Goal: Transaction & Acquisition: Purchase product/service

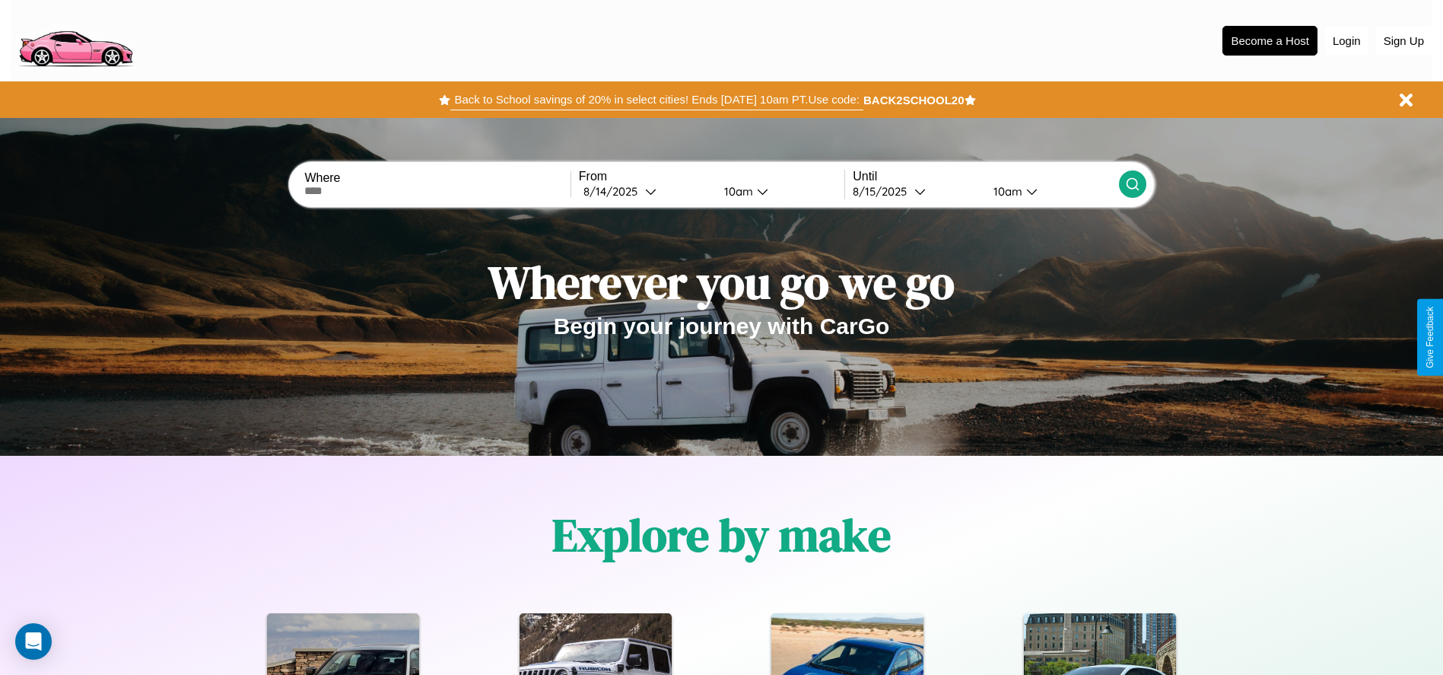
click at [656, 100] on button "Back to School savings of 20% in select cities! Ends 9/1 at 10am PT. Use code:" at bounding box center [656, 99] width 412 height 21
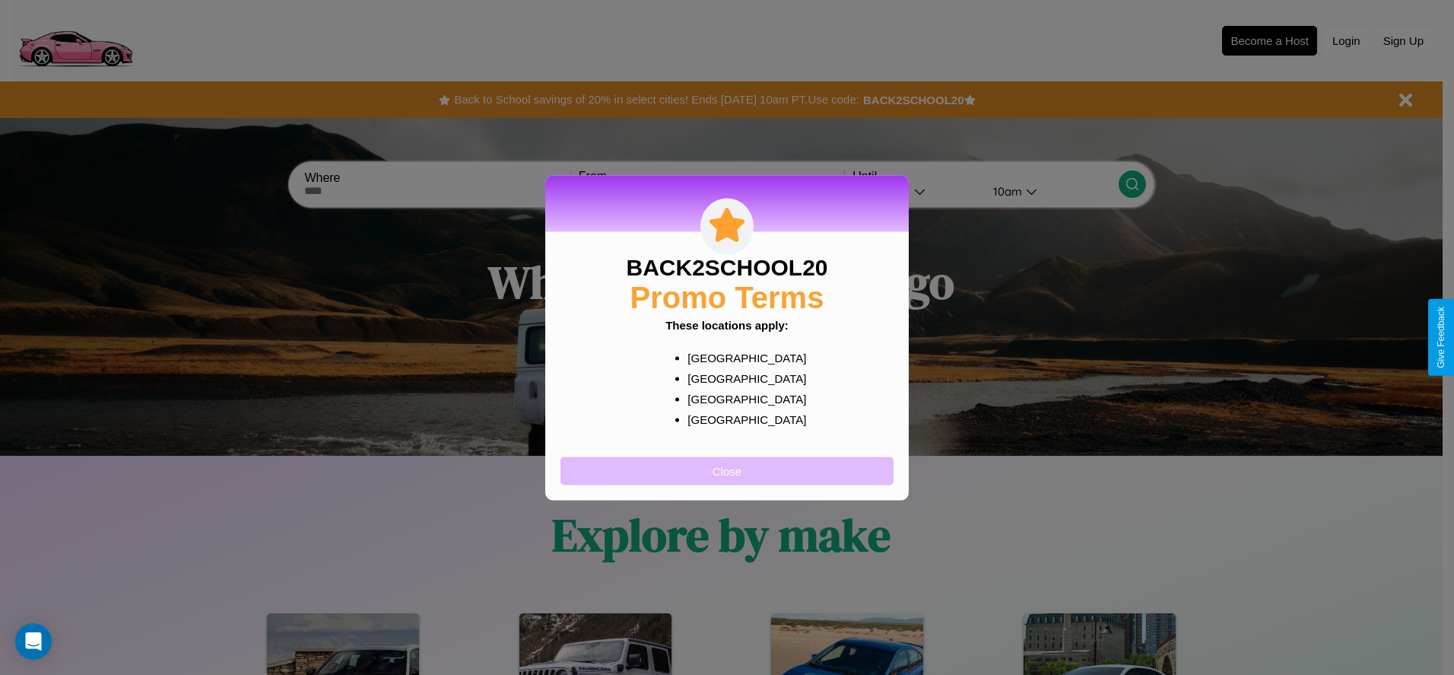
click at [727, 470] on button "Close" at bounding box center [727, 470] width 333 height 28
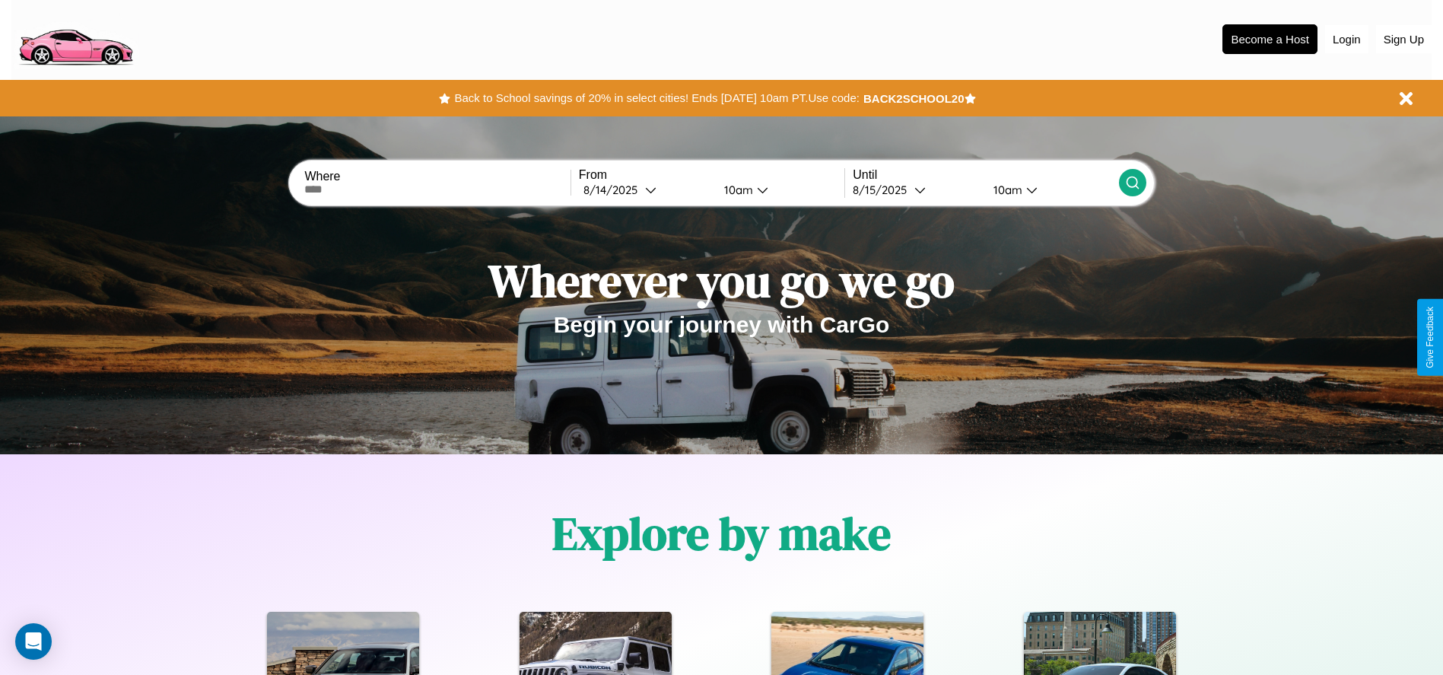
scroll to position [316, 0]
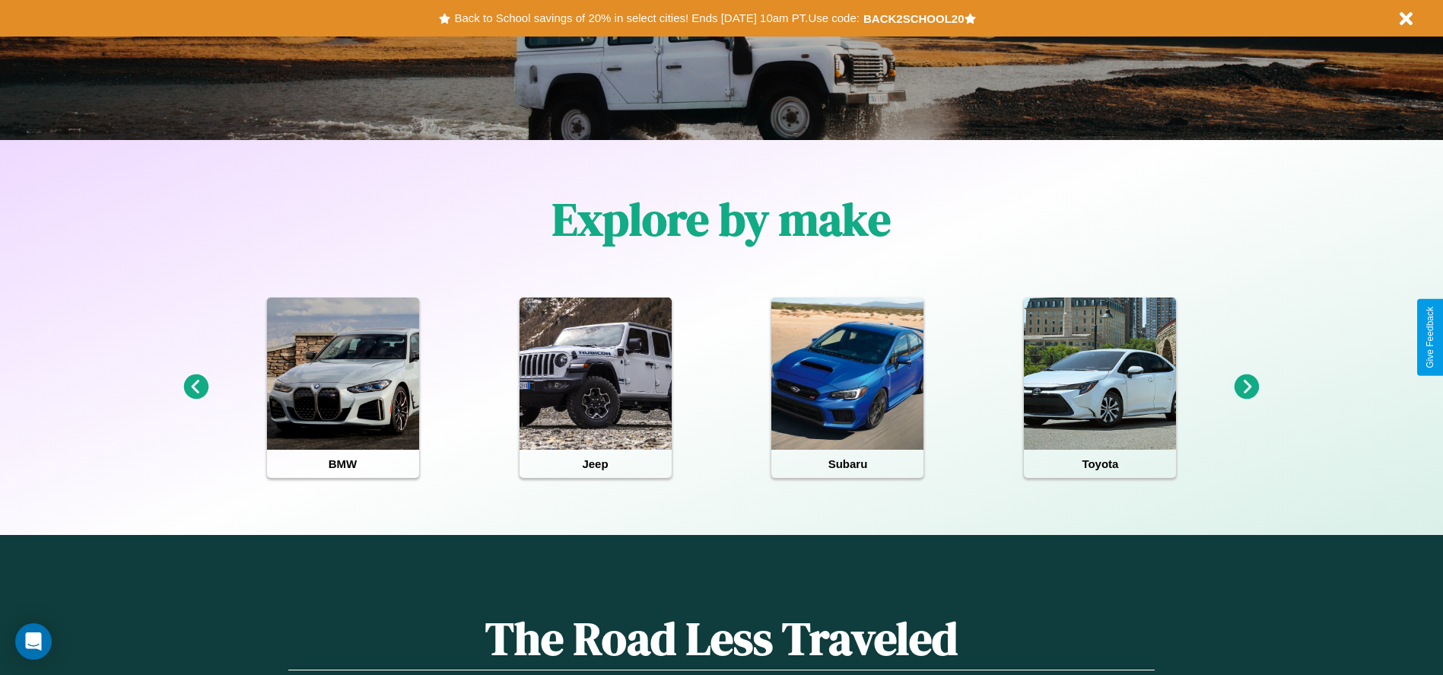
click at [1247, 387] on icon at bounding box center [1246, 386] width 25 height 25
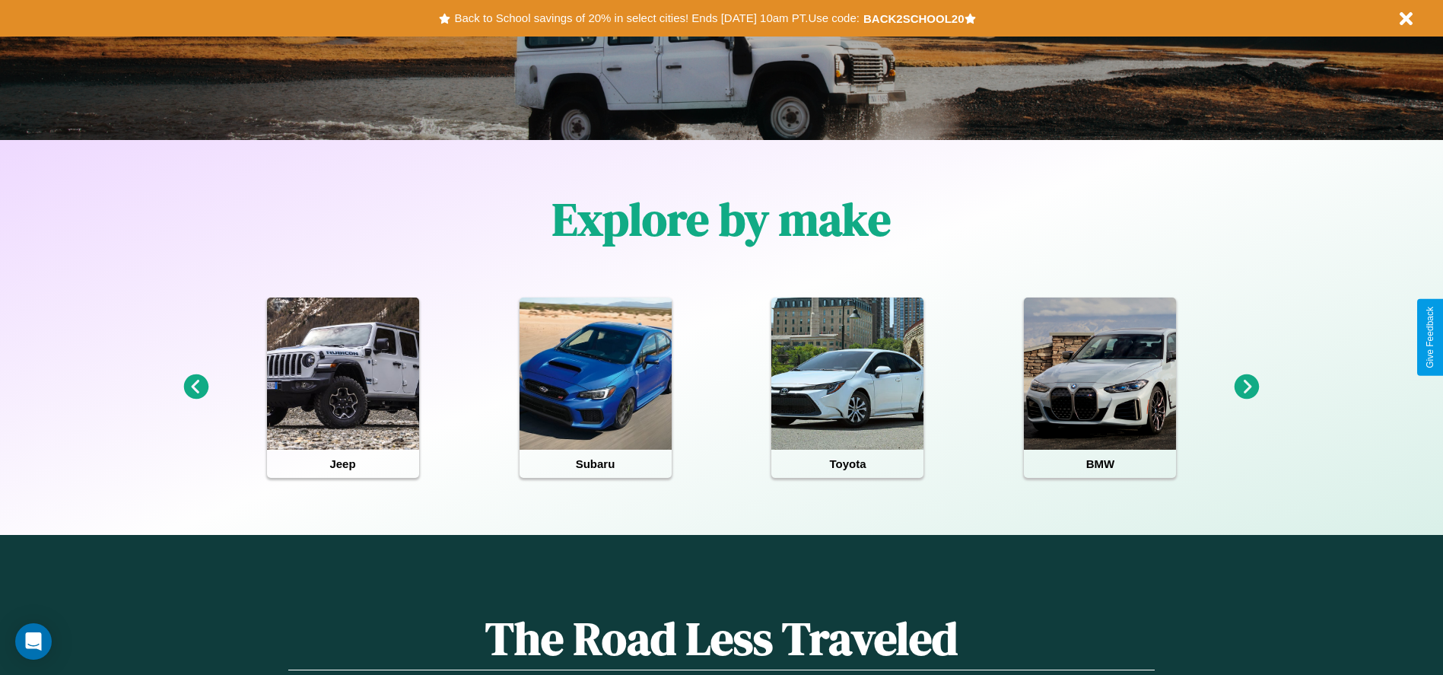
click at [1247, 387] on icon at bounding box center [1246, 386] width 25 height 25
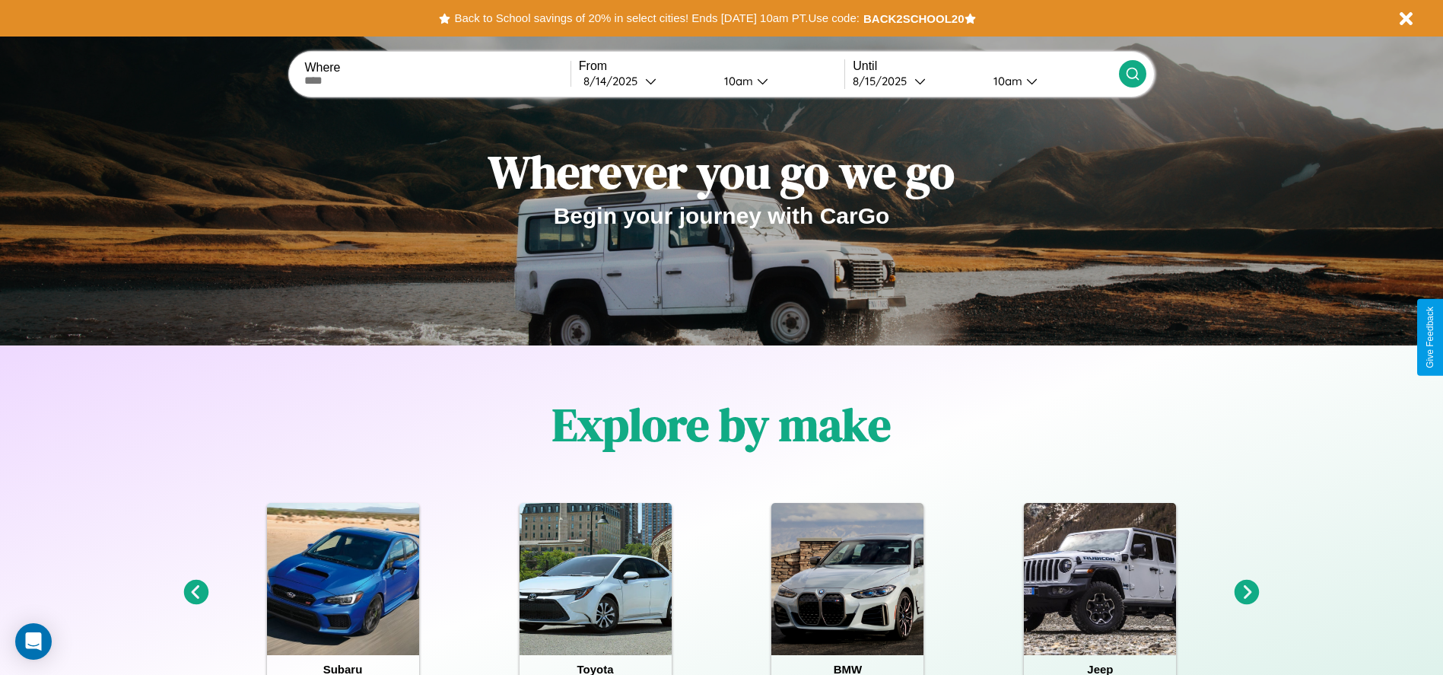
scroll to position [0, 0]
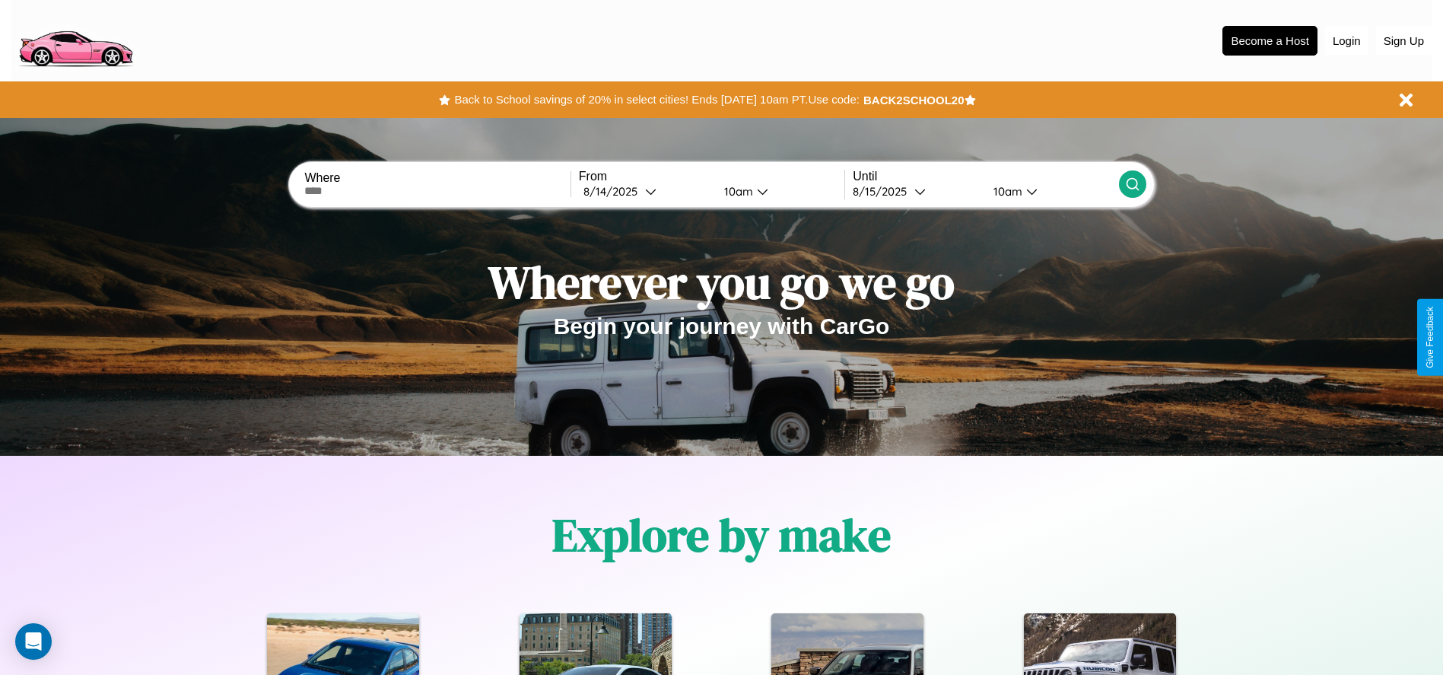
click at [437, 191] on input "text" at bounding box center [436, 191] width 265 height 12
type input "**********"
click at [645, 191] on icon at bounding box center [650, 191] width 11 height 11
select select "*"
select select "****"
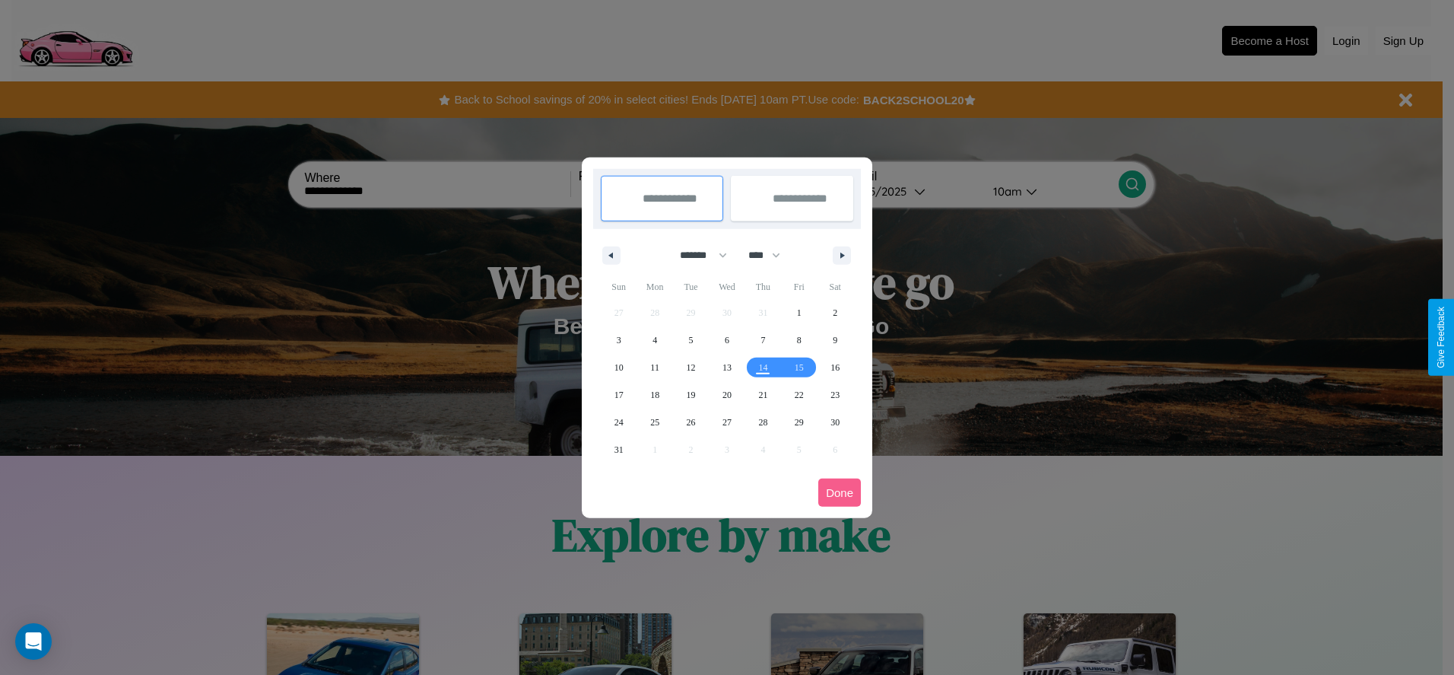
drag, startPoint x: 697, startPoint y: 255, endPoint x: 727, endPoint y: 305, distance: 58.7
click at [697, 255] on select "******* ******** ***** ***** *** **** **** ****** ********* ******* ******** **…" at bounding box center [701, 255] width 65 height 25
select select "*"
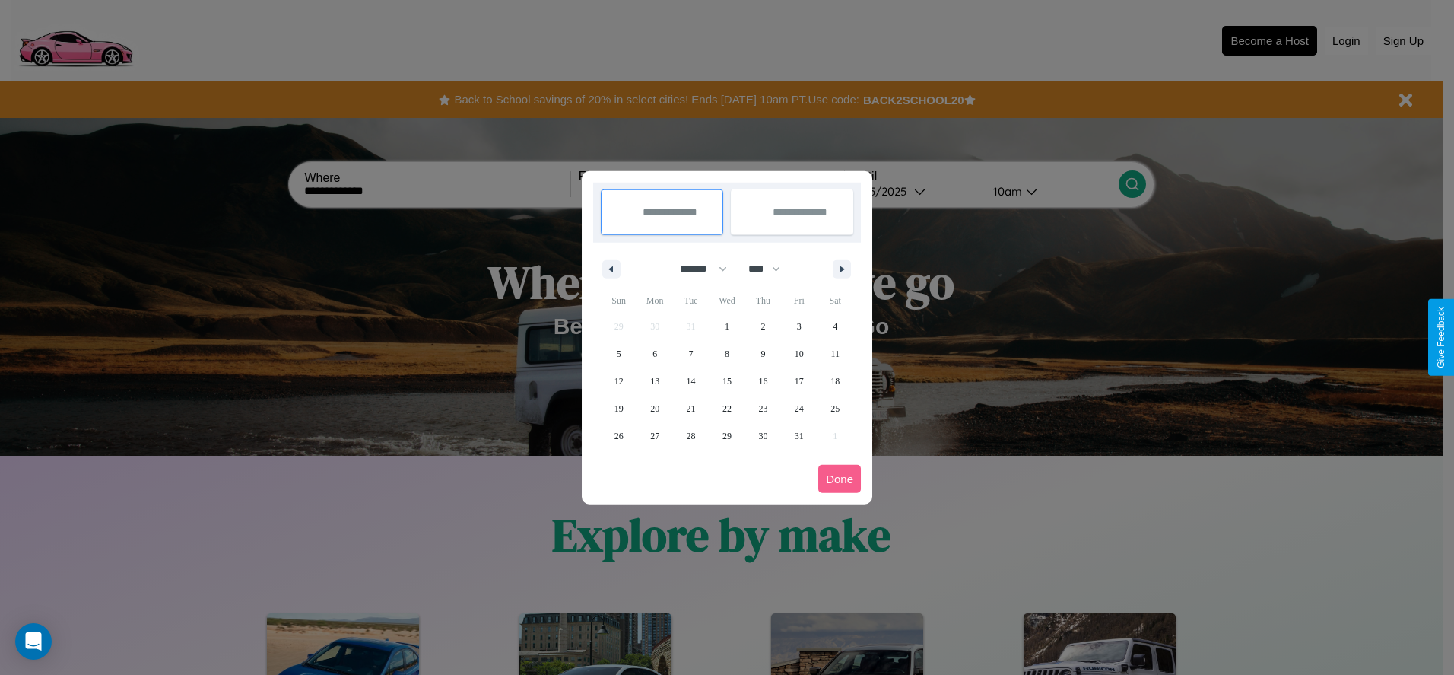
click at [771, 268] on select "**** **** **** **** **** **** **** **** **** **** **** **** **** **** **** ****…" at bounding box center [764, 268] width 46 height 25
select select "****"
click at [726, 408] on span "21" at bounding box center [727, 408] width 9 height 27
type input "**********"
click at [763, 408] on span "22" at bounding box center [762, 408] width 9 height 27
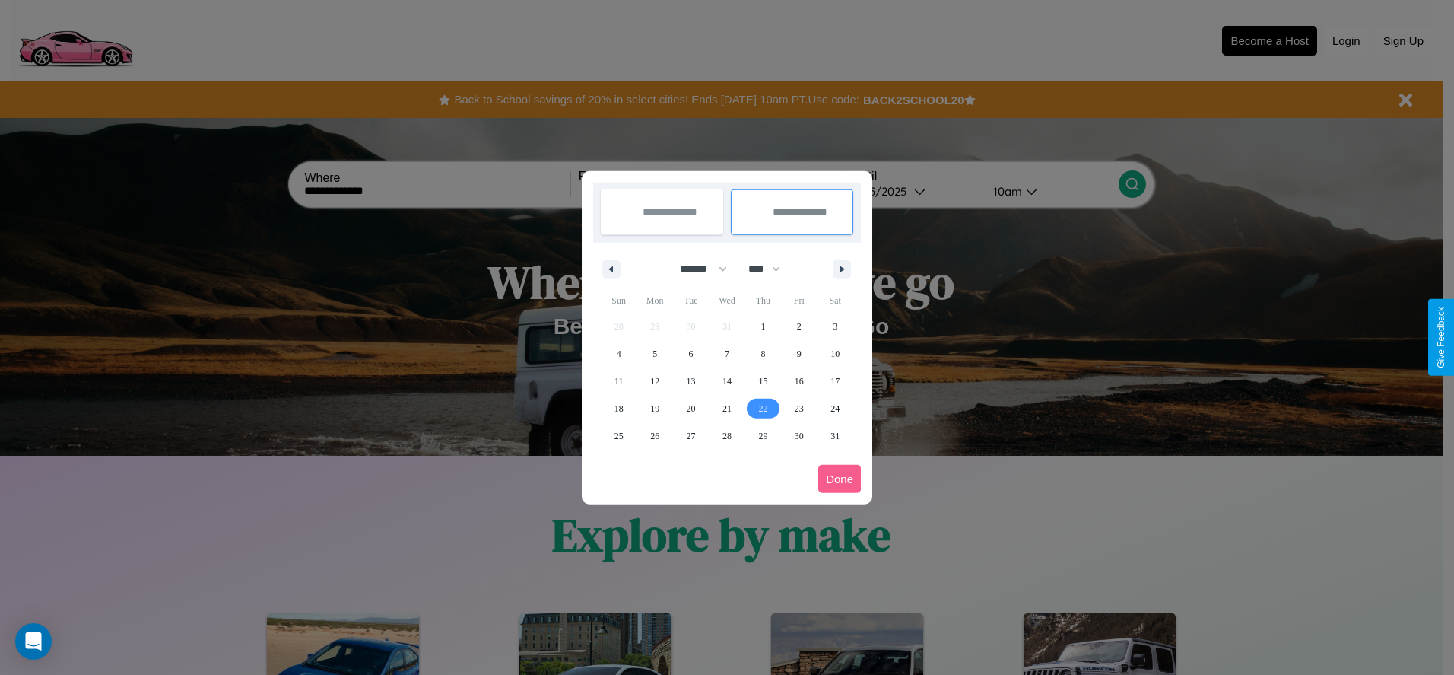
type input "**********"
click at [840, 478] on button "Done" at bounding box center [839, 479] width 43 height 28
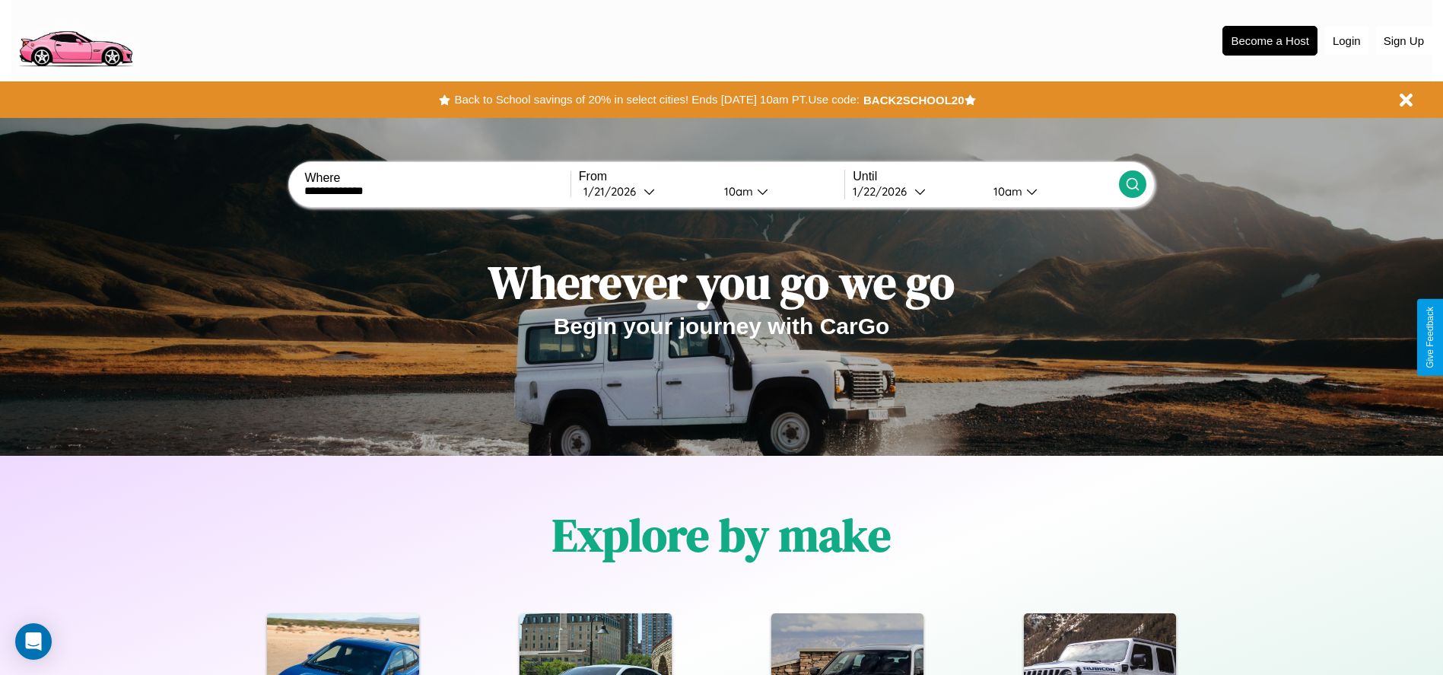
click at [736, 191] on div "10am" at bounding box center [737, 191] width 40 height 14
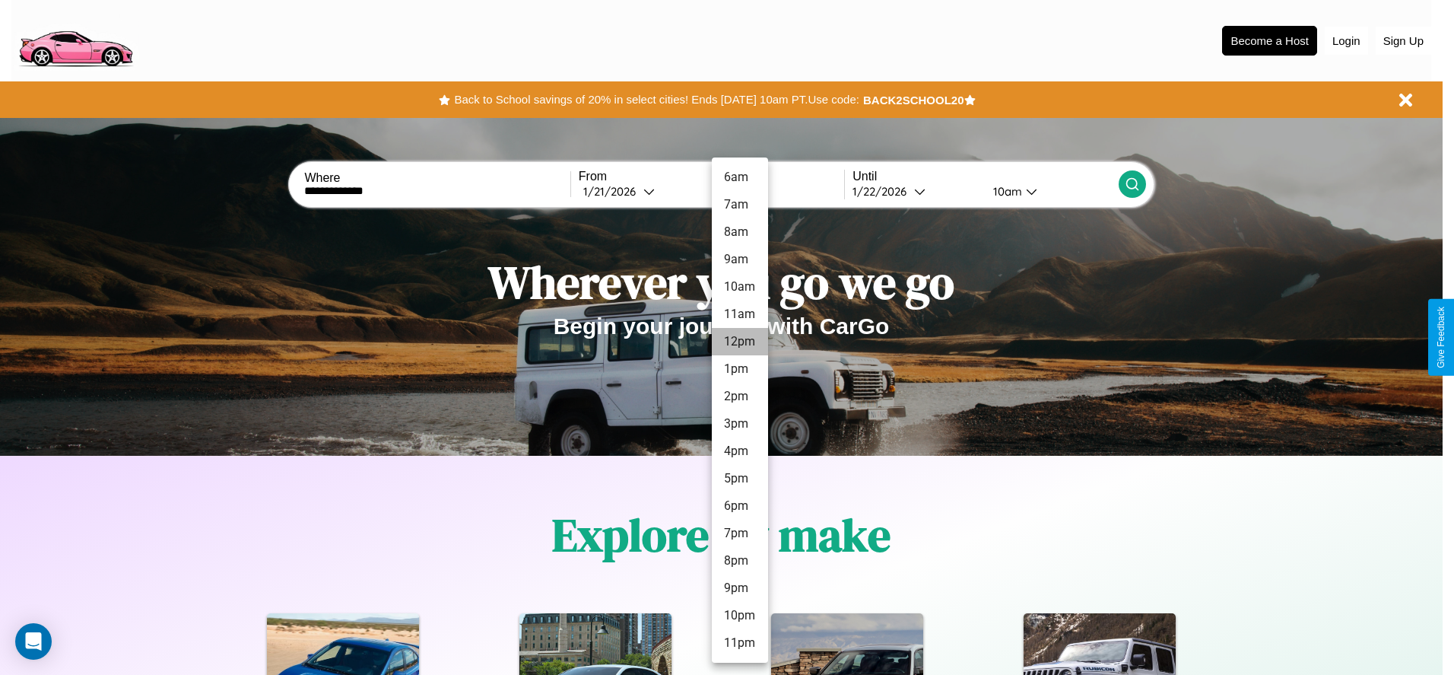
click at [739, 342] on li "12pm" at bounding box center [740, 341] width 56 height 27
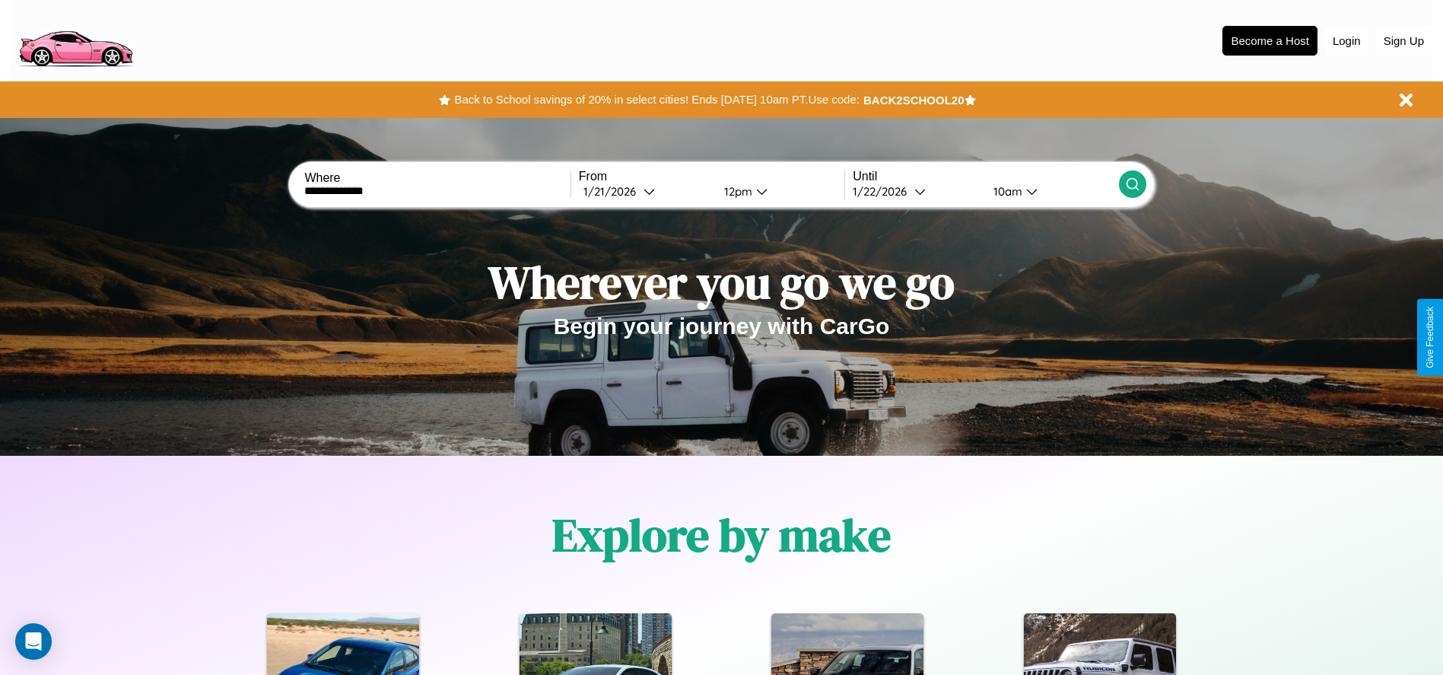
click at [1006, 191] on div "10am" at bounding box center [1006, 191] width 40 height 14
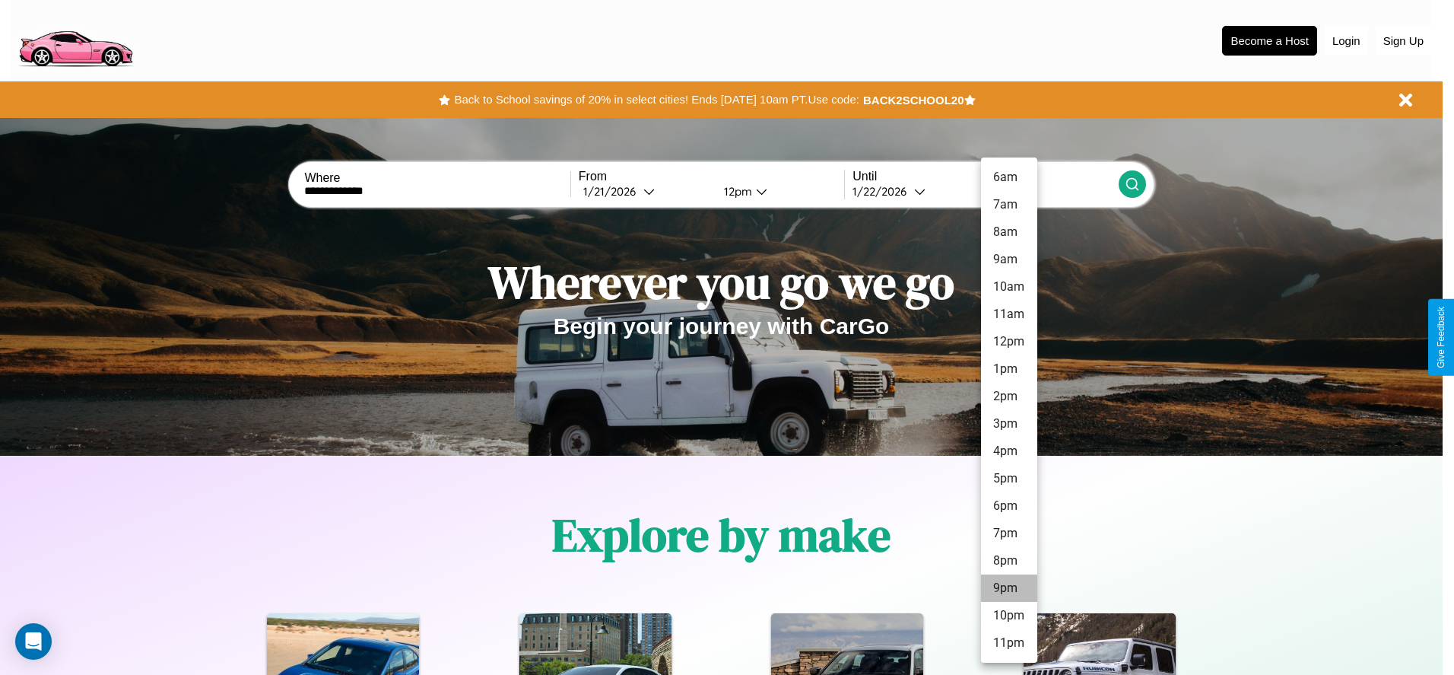
click at [1009, 588] on li "9pm" at bounding box center [1009, 587] width 56 height 27
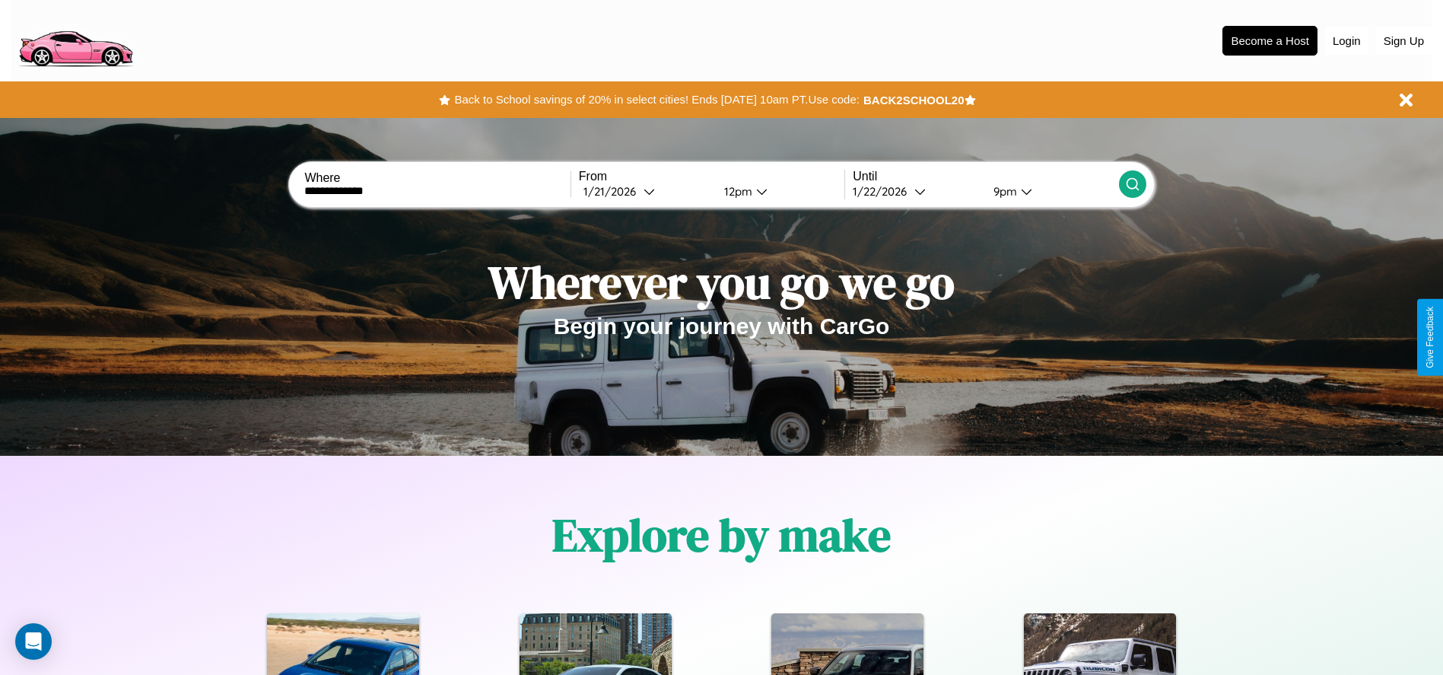
click at [1132, 184] on icon at bounding box center [1132, 183] width 15 height 15
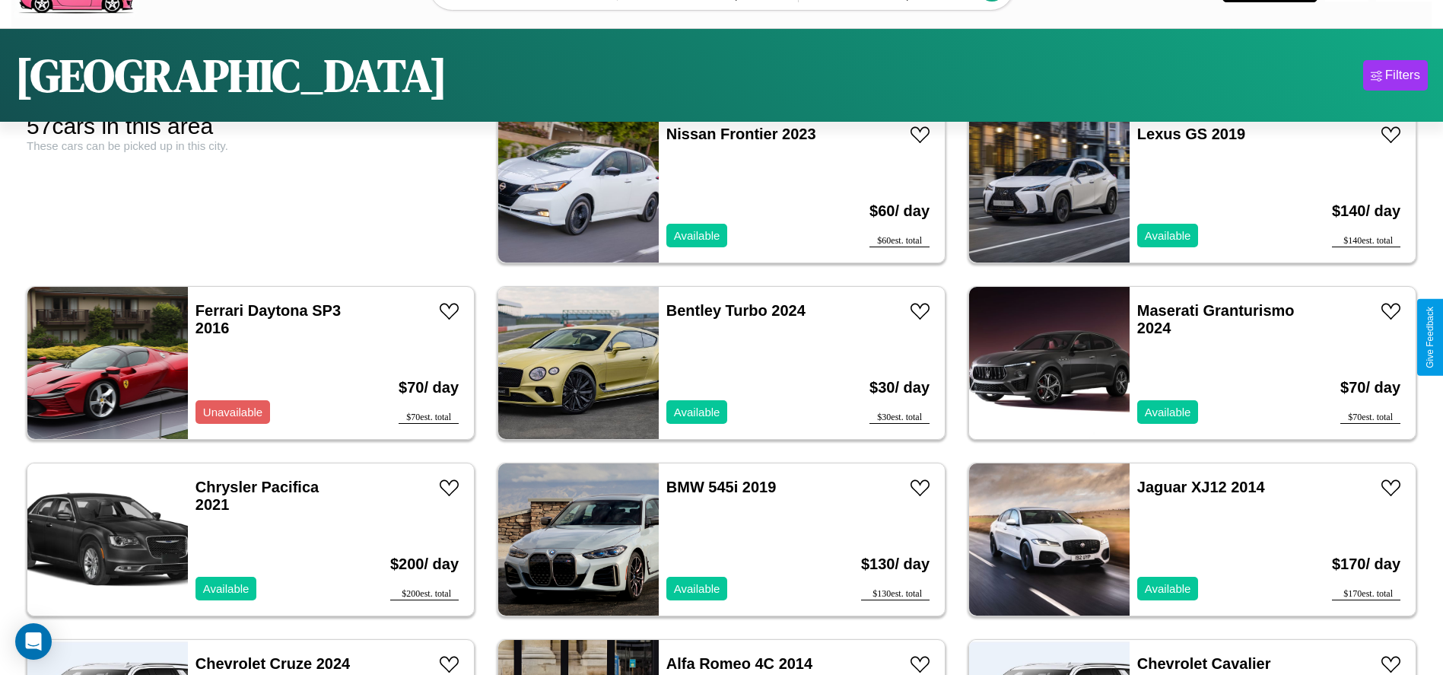
scroll to position [346, 0]
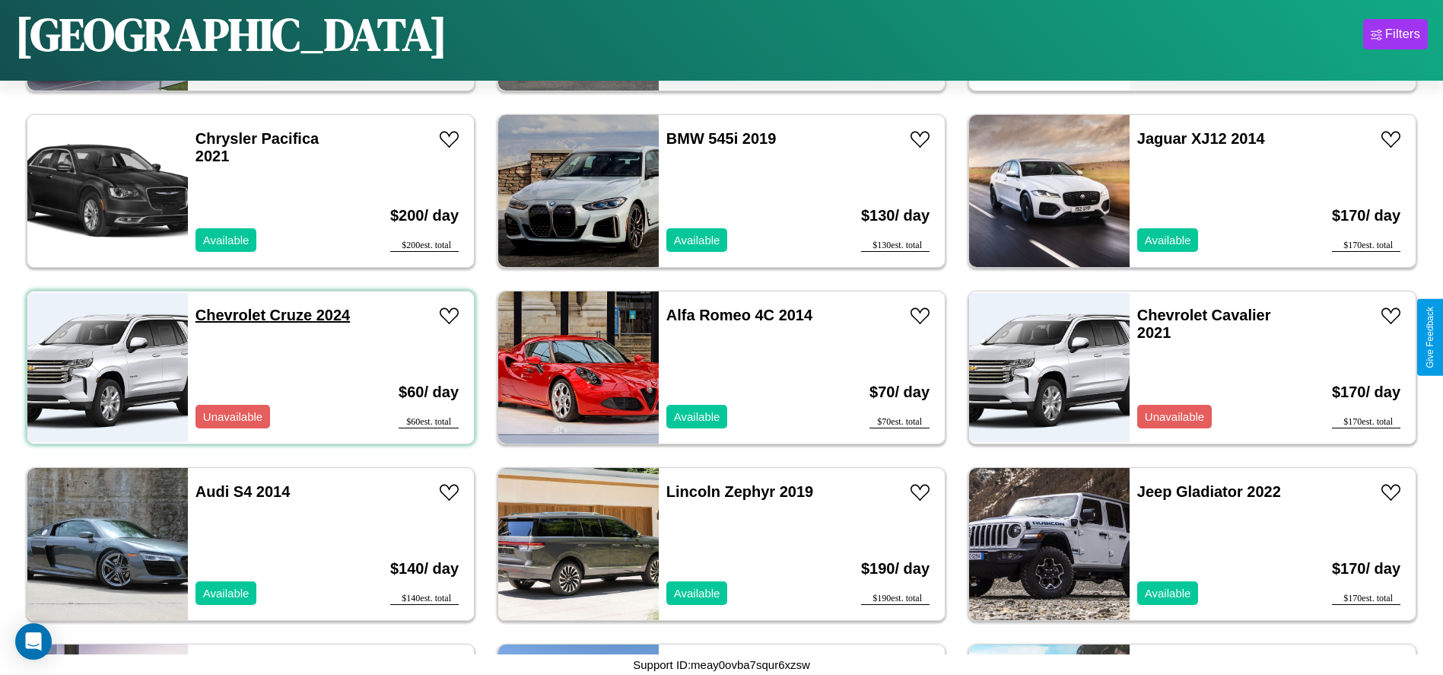
click at [228, 315] on link "Chevrolet Cruze 2024" at bounding box center [272, 315] width 154 height 17
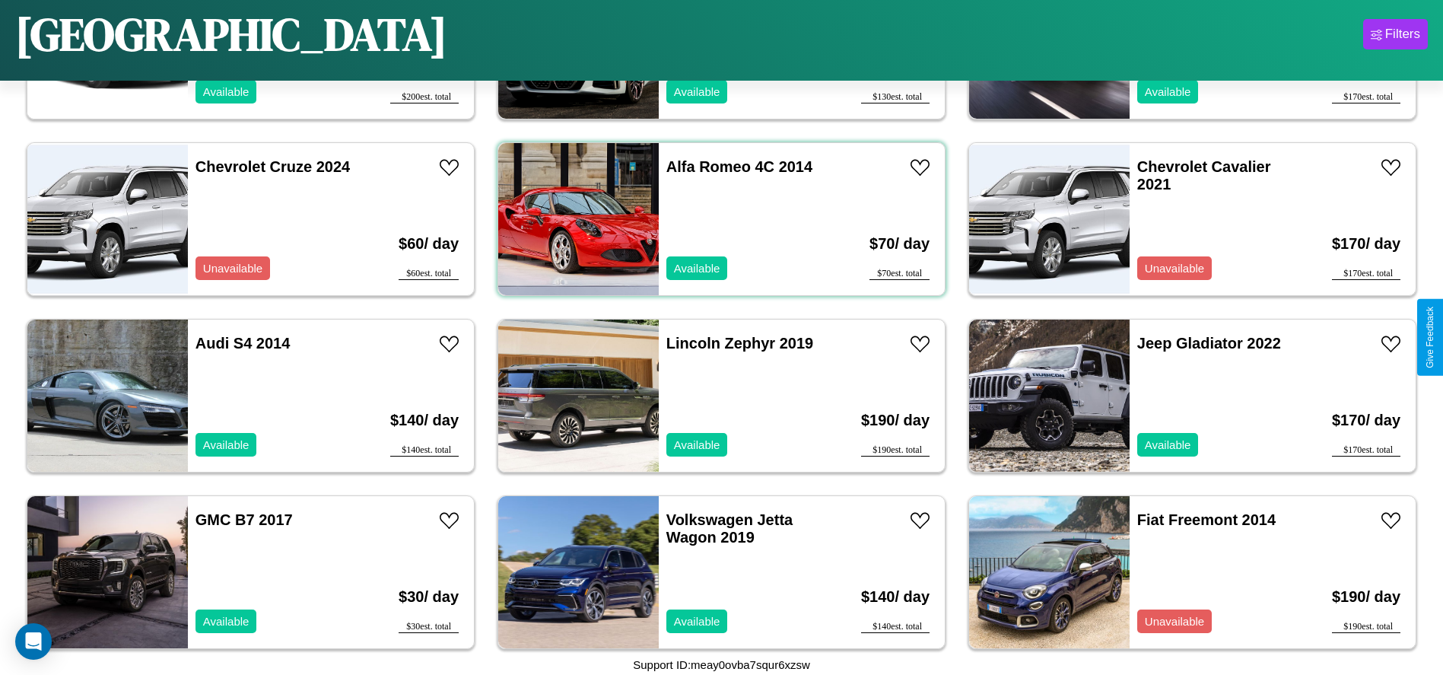
scroll to position [523, 0]
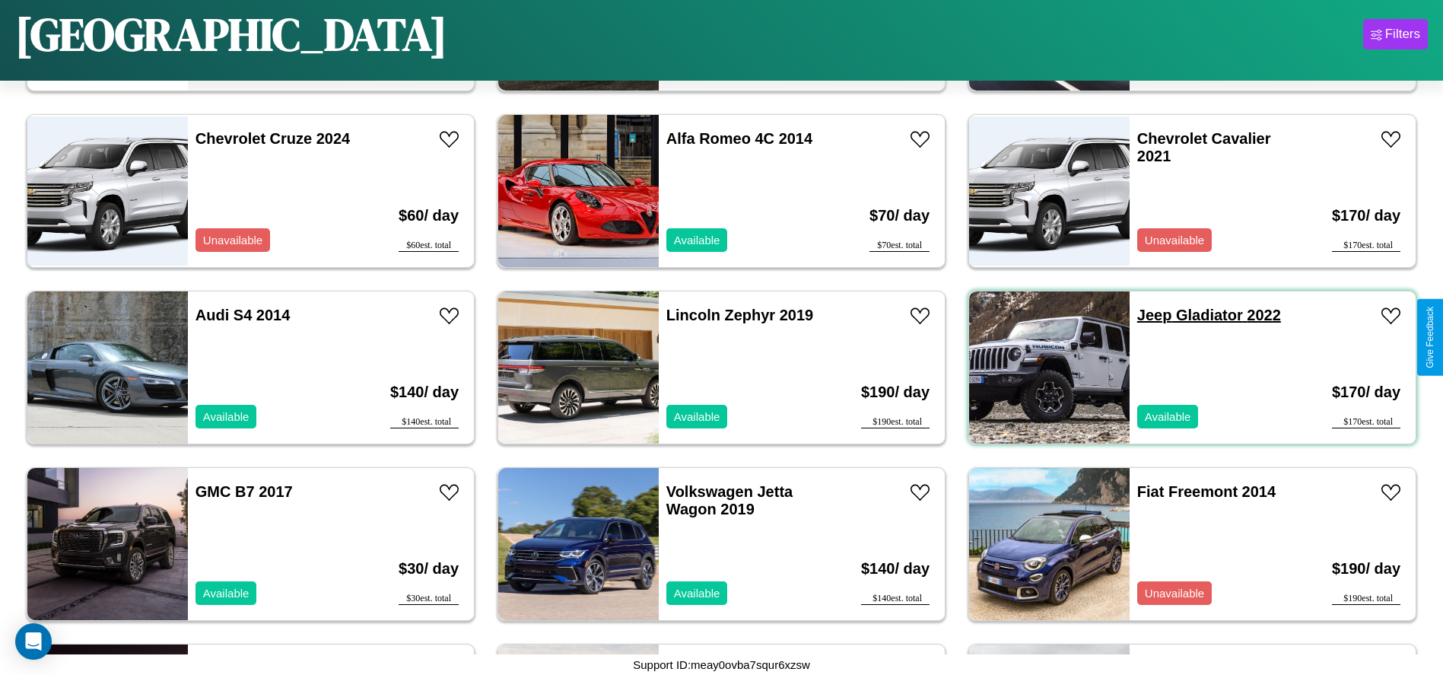
click at [1145, 315] on link "Jeep Gladiator 2022" at bounding box center [1209, 315] width 144 height 17
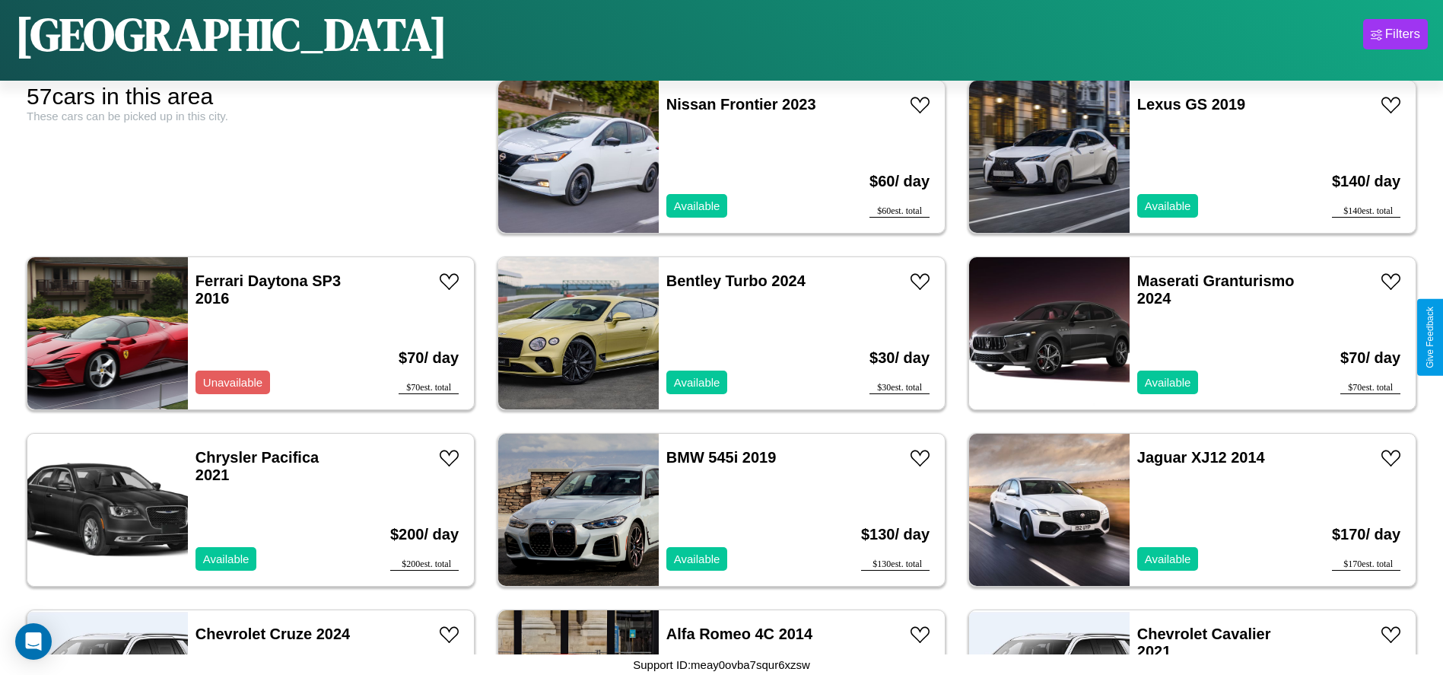
scroll to position [0, 0]
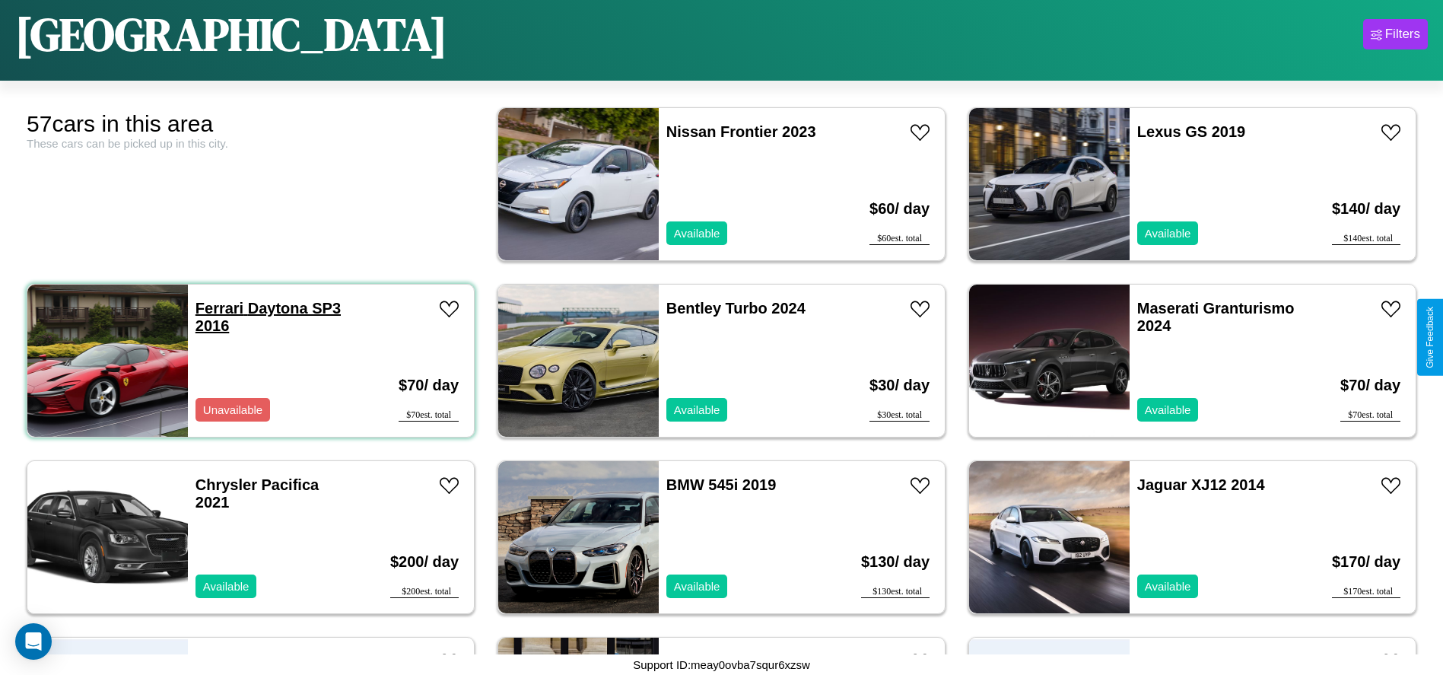
click at [218, 308] on link "Ferrari Daytona SP3 2016" at bounding box center [267, 317] width 145 height 34
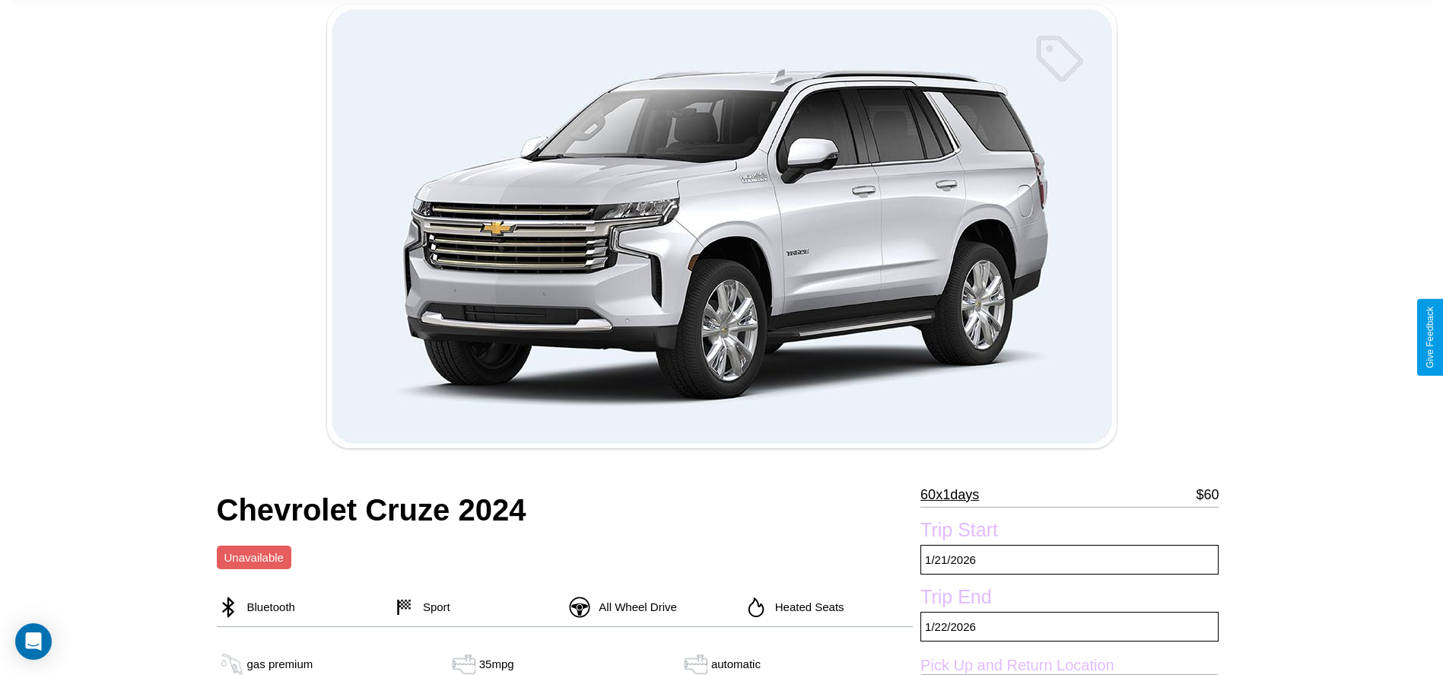
scroll to position [695, 0]
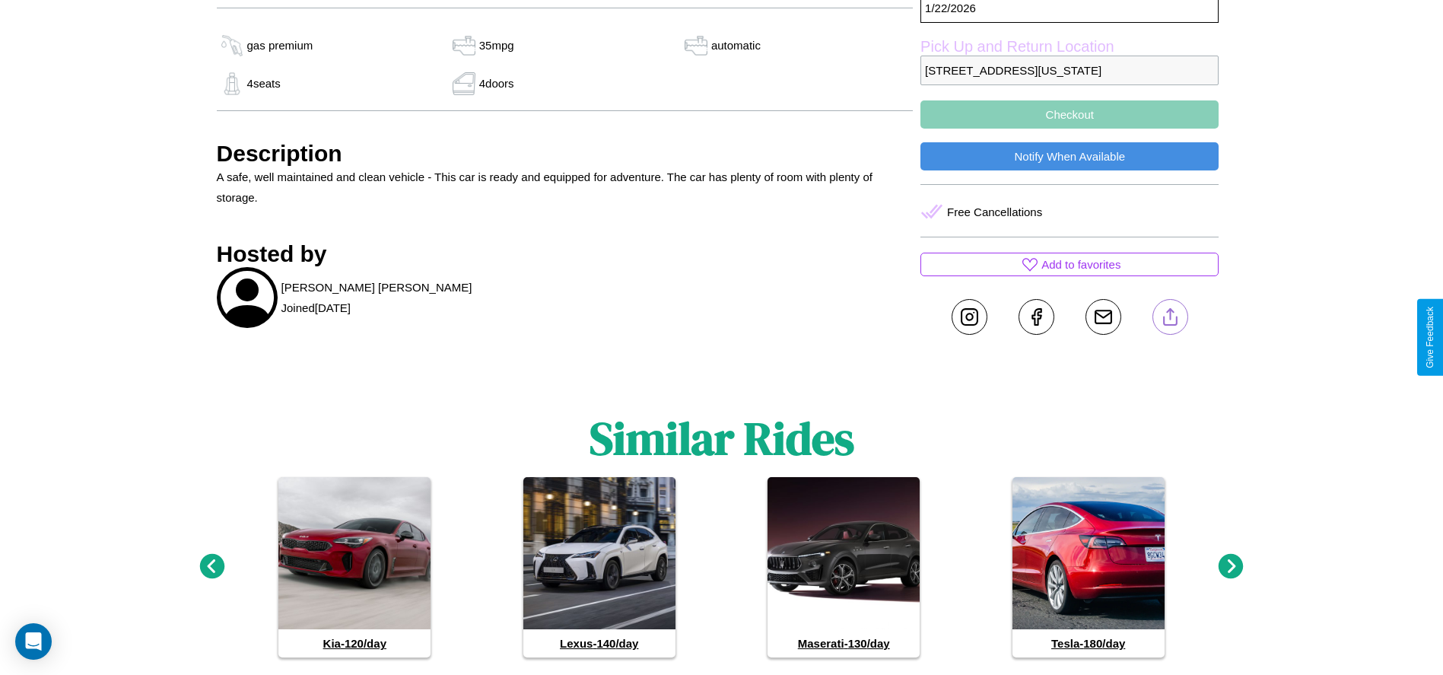
click at [1170, 319] on line at bounding box center [1170, 314] width 0 height 11
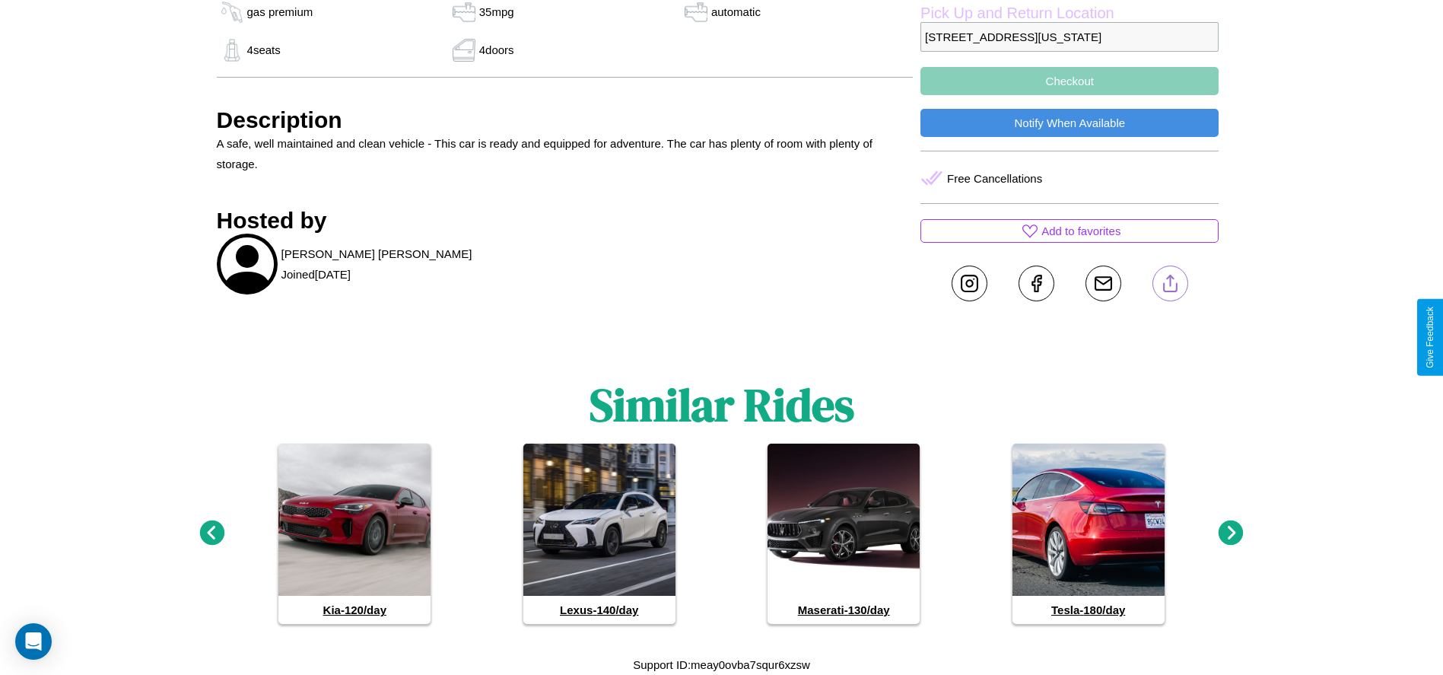
scroll to position [749, 0]
click at [1231, 533] on icon at bounding box center [1231, 532] width 25 height 25
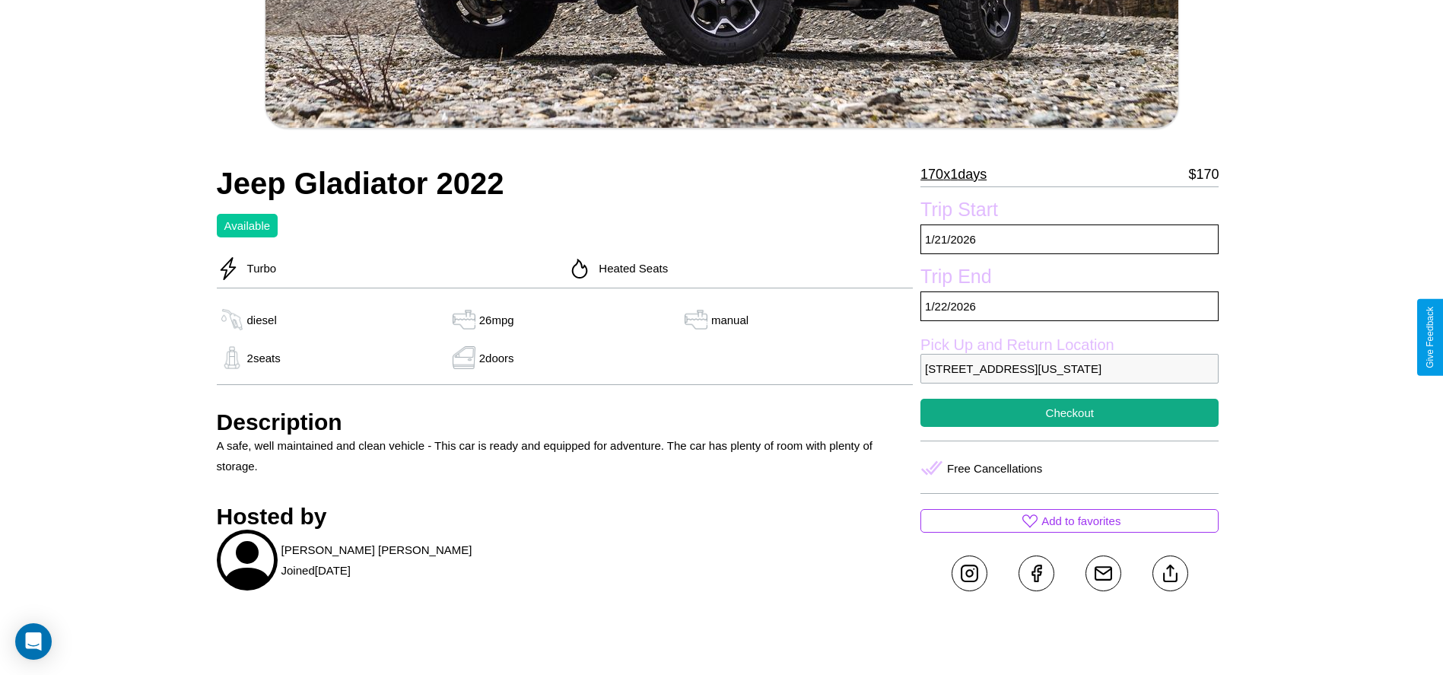
scroll to position [505, 0]
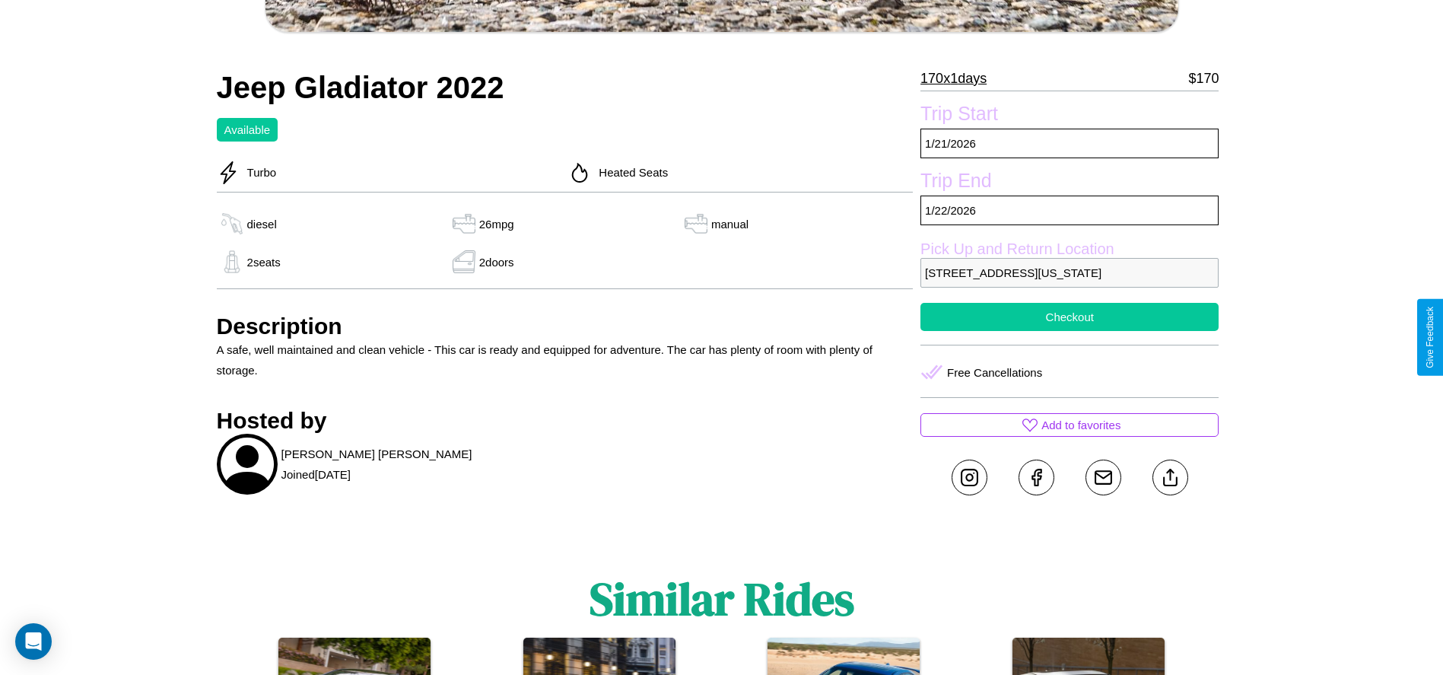
click at [1069, 331] on button "Checkout" at bounding box center [1069, 317] width 298 height 28
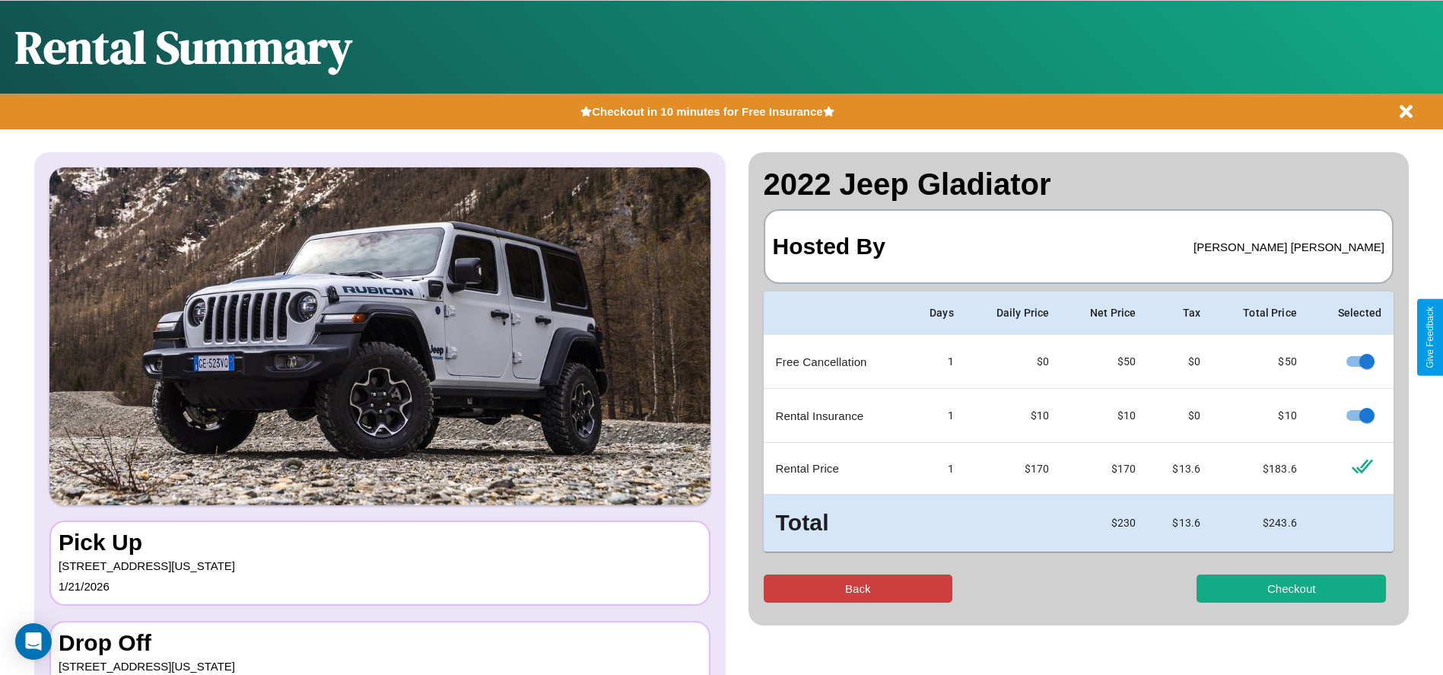
click at [857, 588] on button "Back" at bounding box center [858, 588] width 189 height 28
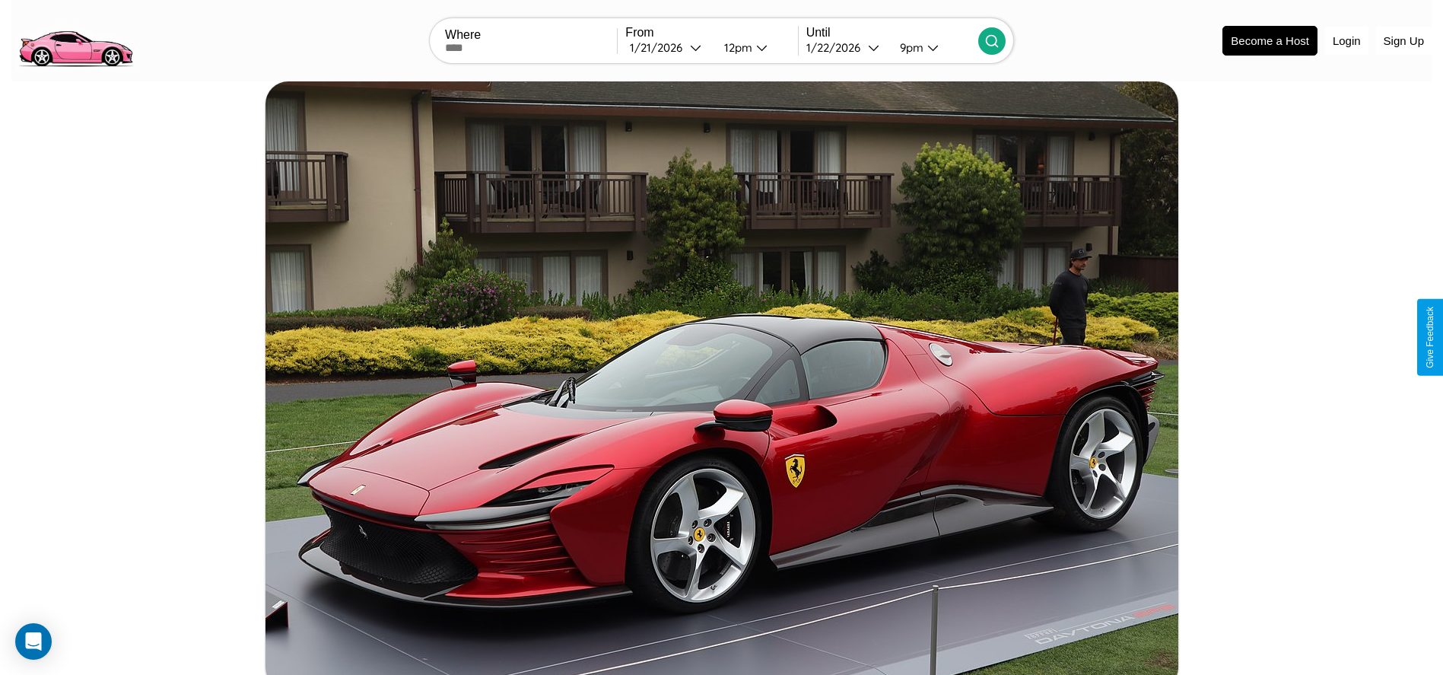
scroll to position [914, 0]
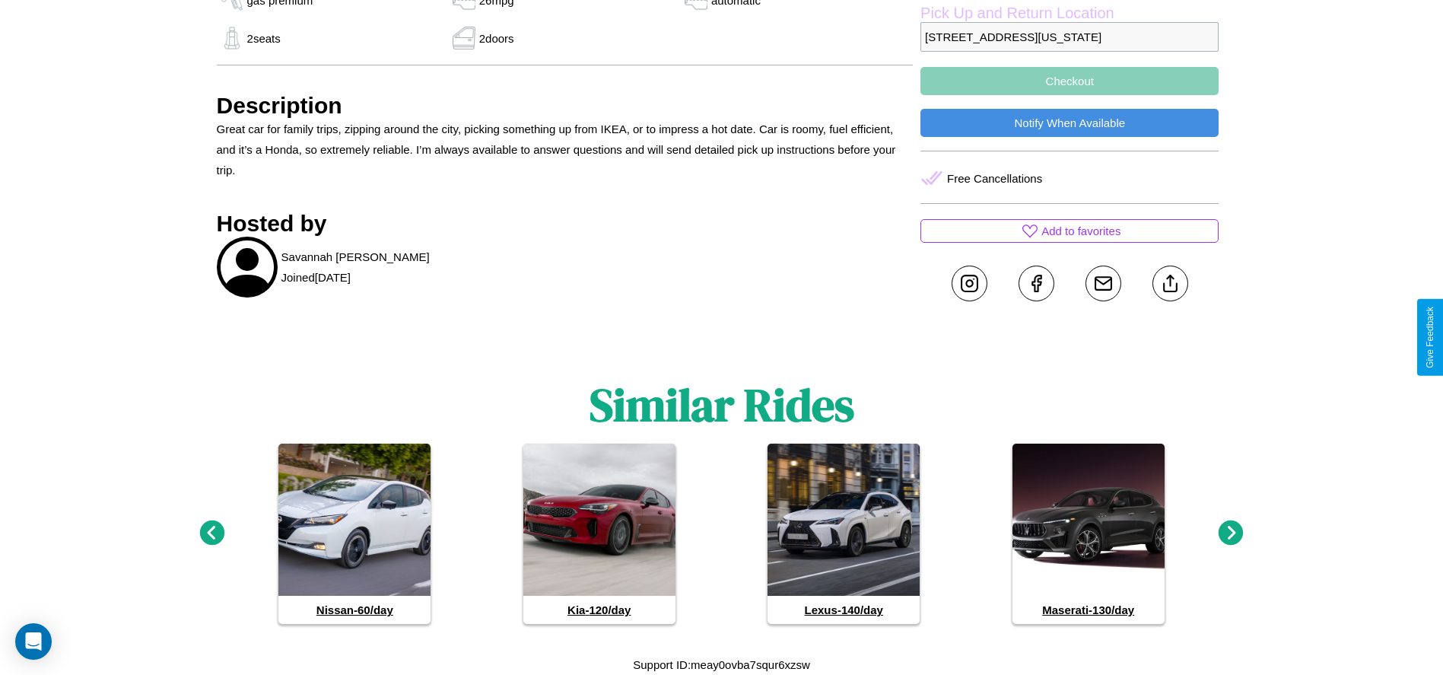
click at [1231, 533] on icon at bounding box center [1231, 532] width 25 height 25
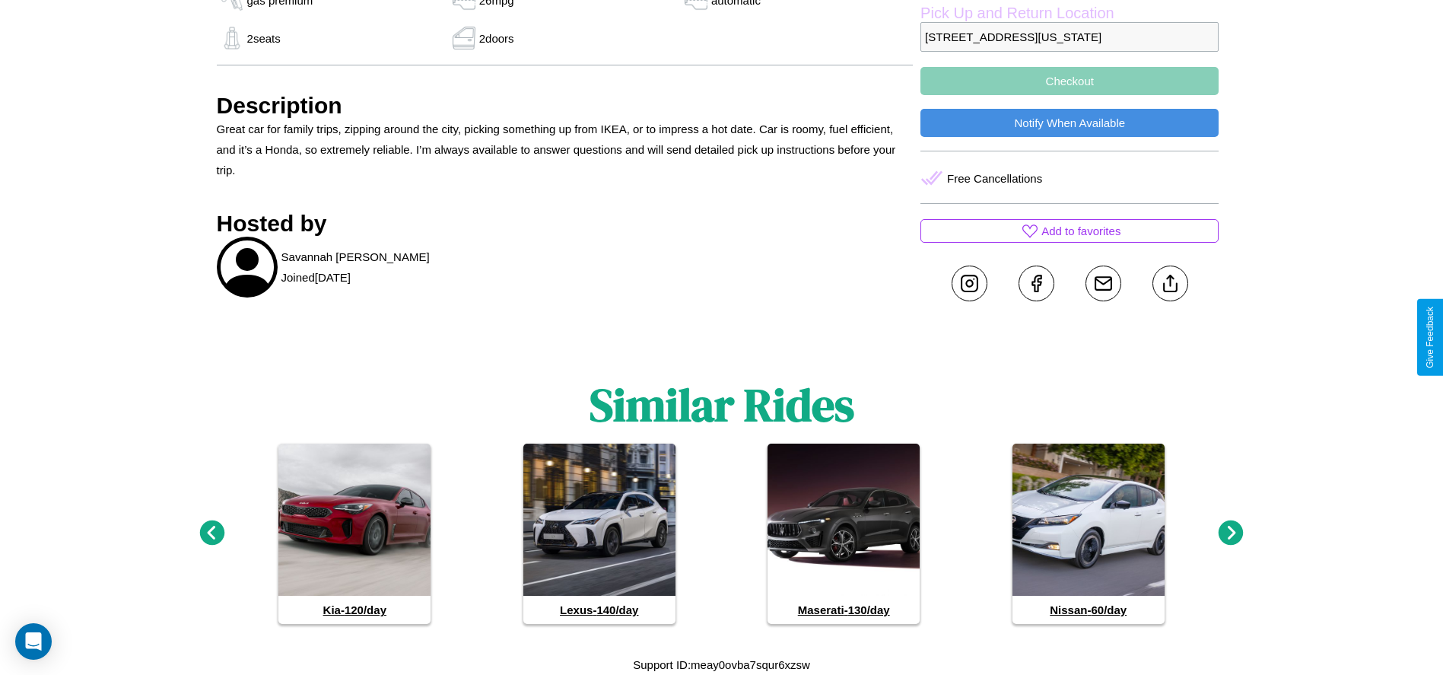
click at [1231, 533] on icon at bounding box center [1231, 532] width 25 height 25
